Goal: Navigation & Orientation: Find specific page/section

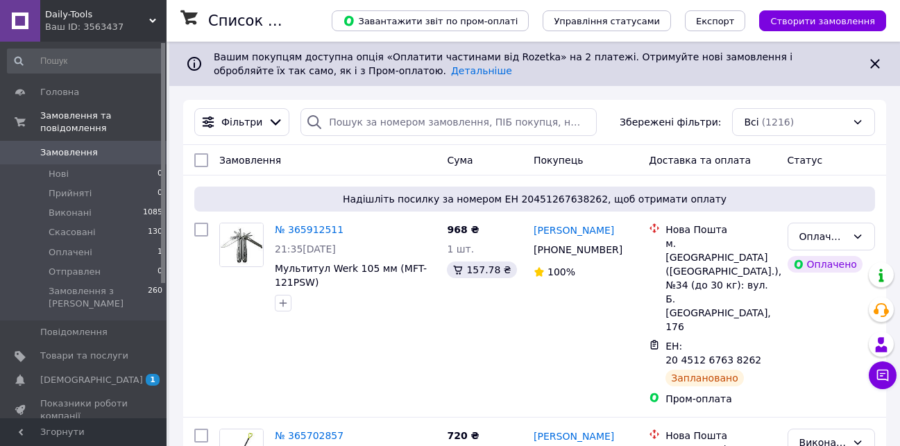
click at [145, 13] on span "Daily-Tools" at bounding box center [97, 14] width 104 height 12
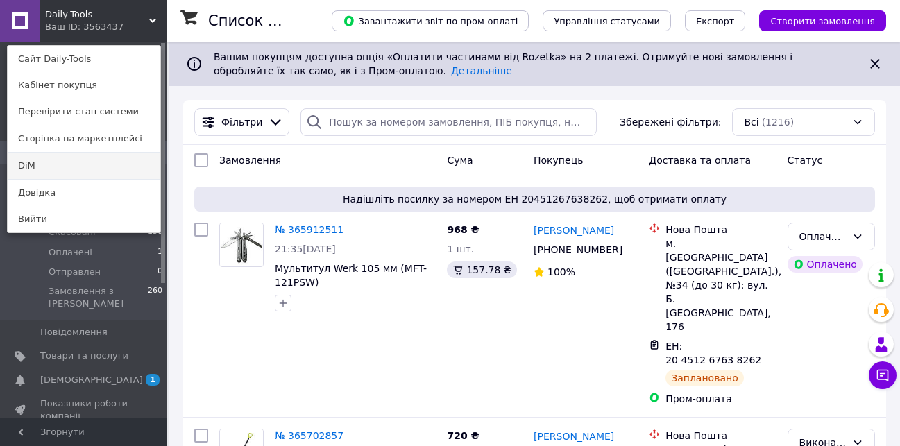
click at [80, 161] on link "DiM" at bounding box center [84, 166] width 153 height 26
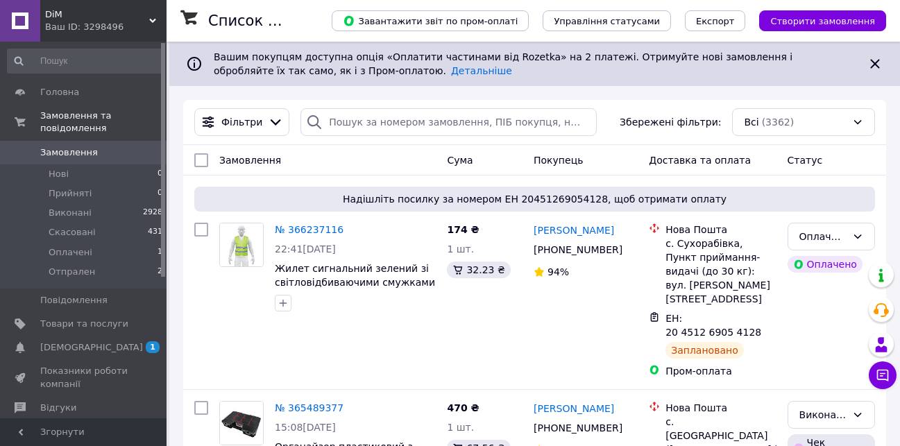
click at [140, 17] on span "DiM" at bounding box center [97, 14] width 104 height 12
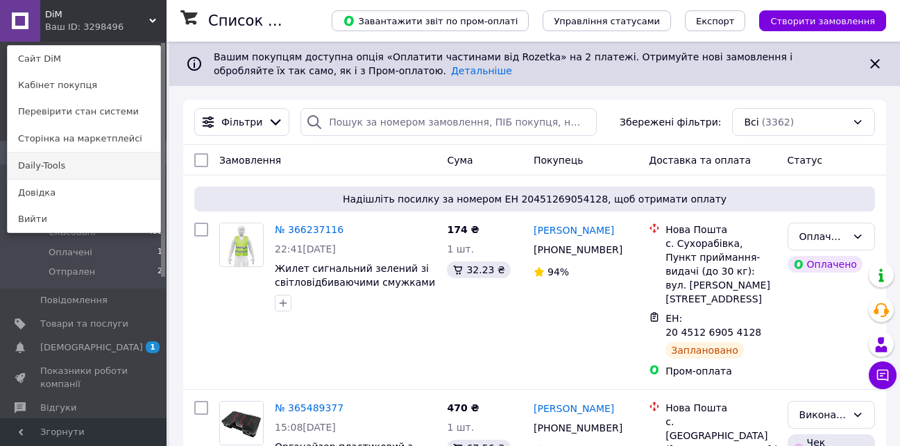
click at [102, 166] on link "Daily-Tools" at bounding box center [84, 166] width 153 height 26
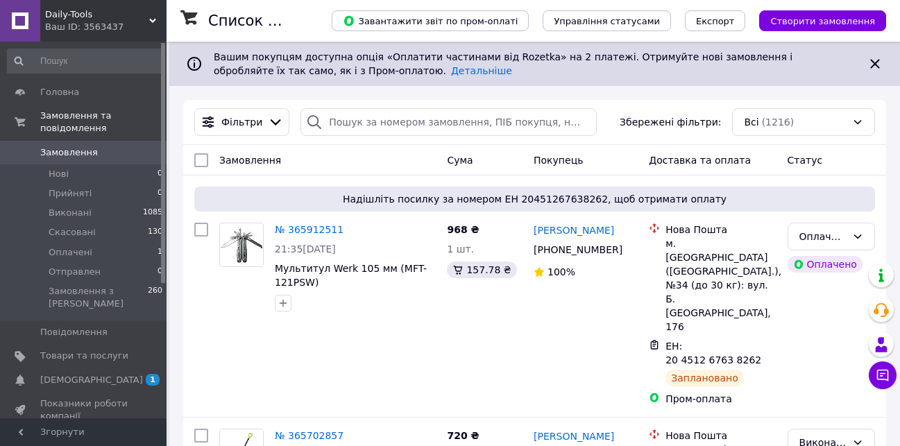
click at [135, 33] on div "Ваш ID: 3563437" at bounding box center [105, 27] width 121 height 12
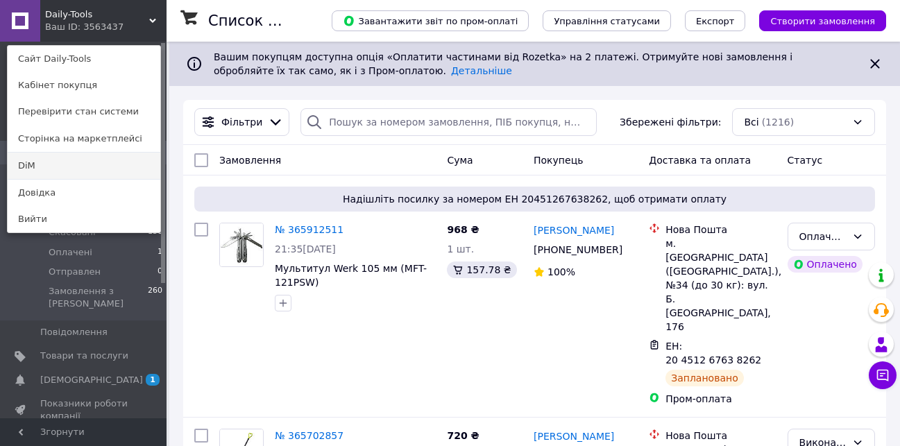
click at [96, 166] on link "DiM" at bounding box center [84, 166] width 153 height 26
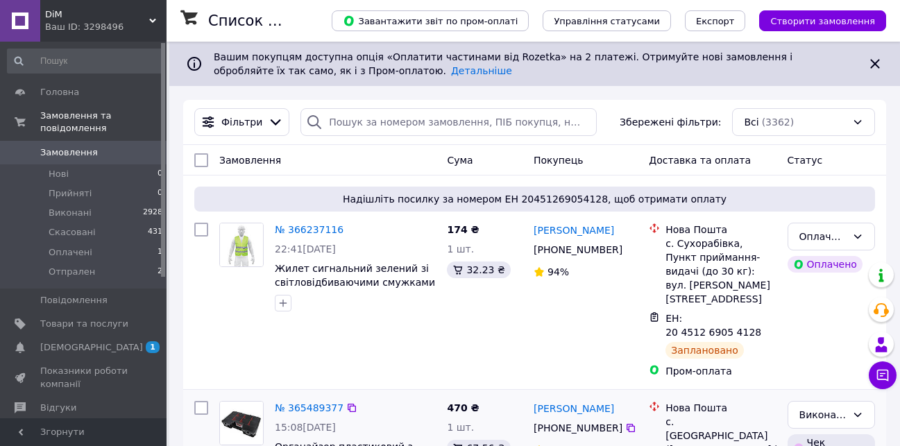
click at [109, 336] on link "Сповіщення 1 0" at bounding box center [85, 348] width 171 height 24
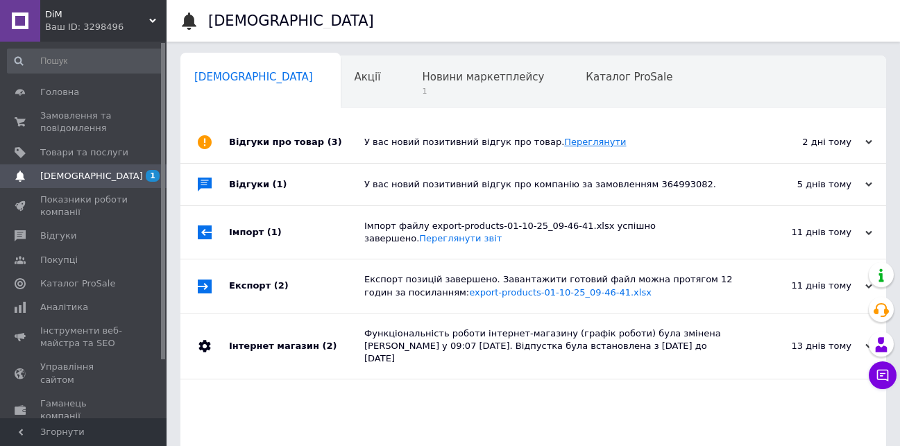
click at [583, 140] on link "Переглянути" at bounding box center [595, 142] width 62 height 10
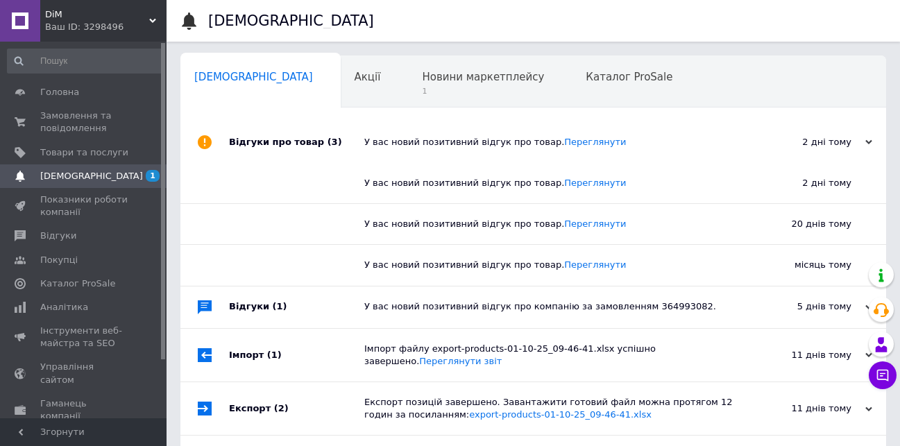
click at [131, 23] on div "Ваш ID: 3298496" at bounding box center [105, 27] width 121 height 12
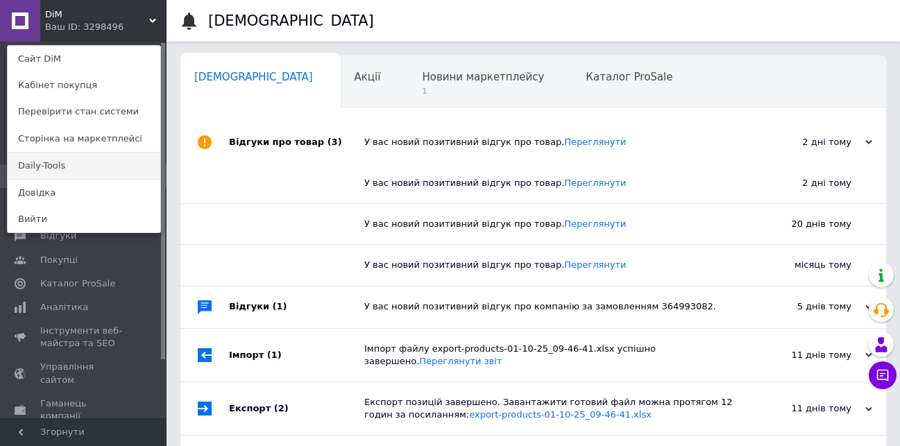
click at [67, 166] on link "Daily-Tools" at bounding box center [84, 166] width 153 height 26
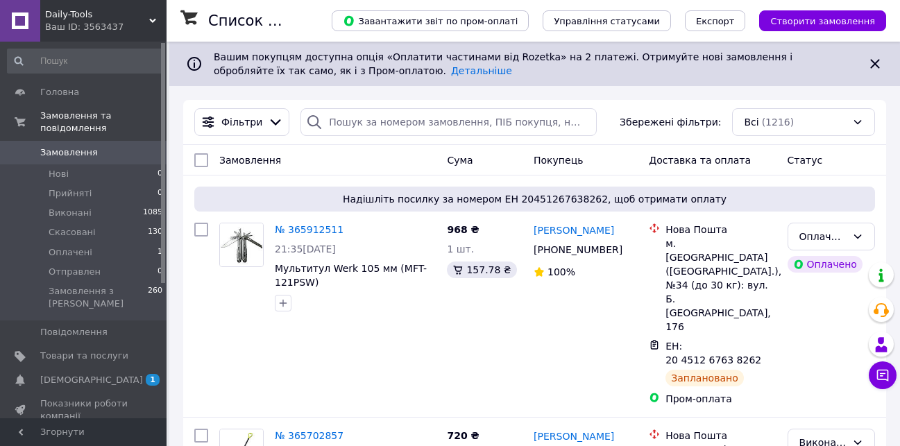
click at [156, 25] on div "Ваш ID: 3563437" at bounding box center [105, 27] width 121 height 12
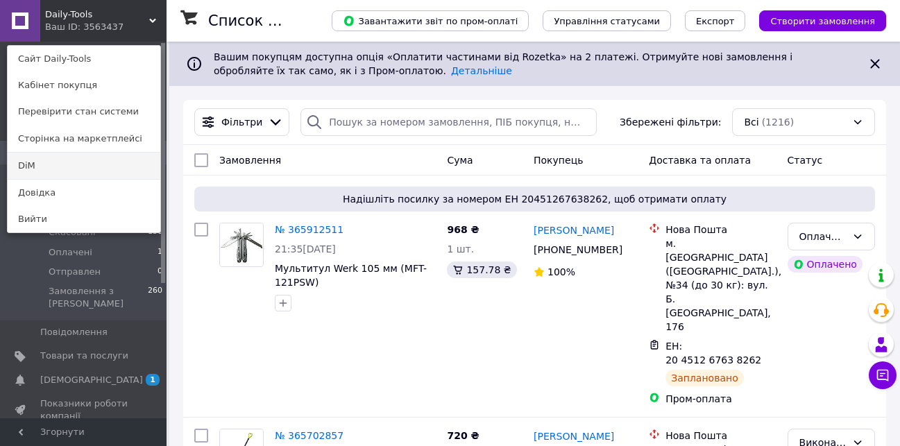
click at [101, 162] on link "DiM" at bounding box center [84, 166] width 153 height 26
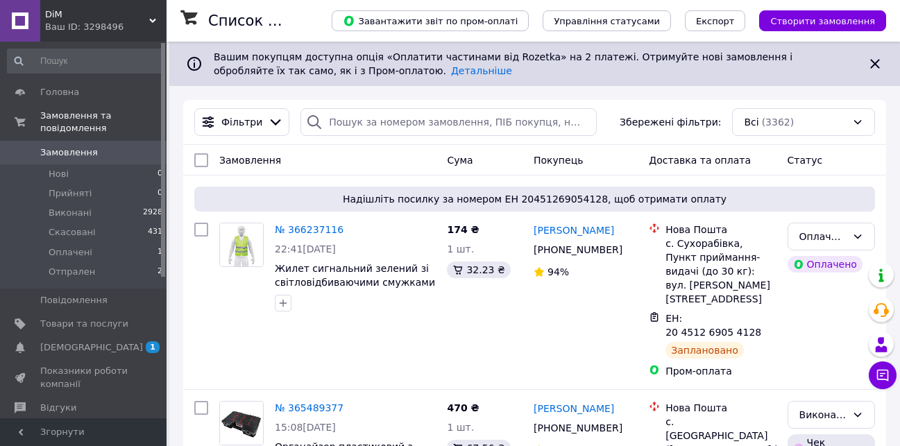
click at [149, 30] on div "Ваш ID: 3298496" at bounding box center [105, 27] width 121 height 12
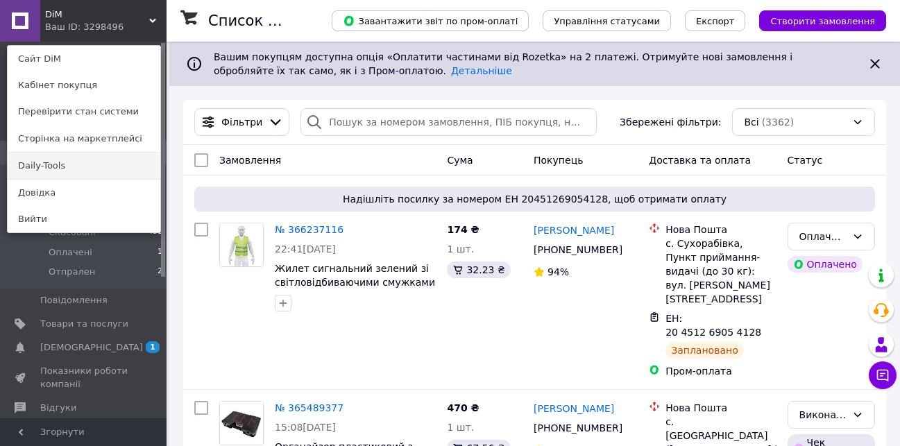
click at [127, 162] on link "Daily-Tools" at bounding box center [84, 166] width 153 height 26
